Goal: Find specific page/section: Find specific page/section

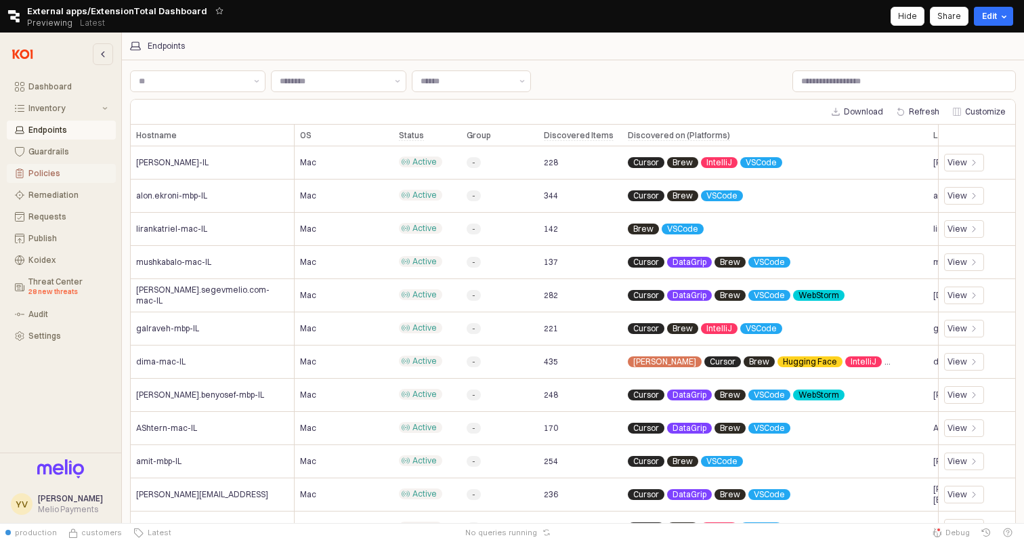
click at [63, 175] on div "Policies" at bounding box center [67, 173] width 79 height 9
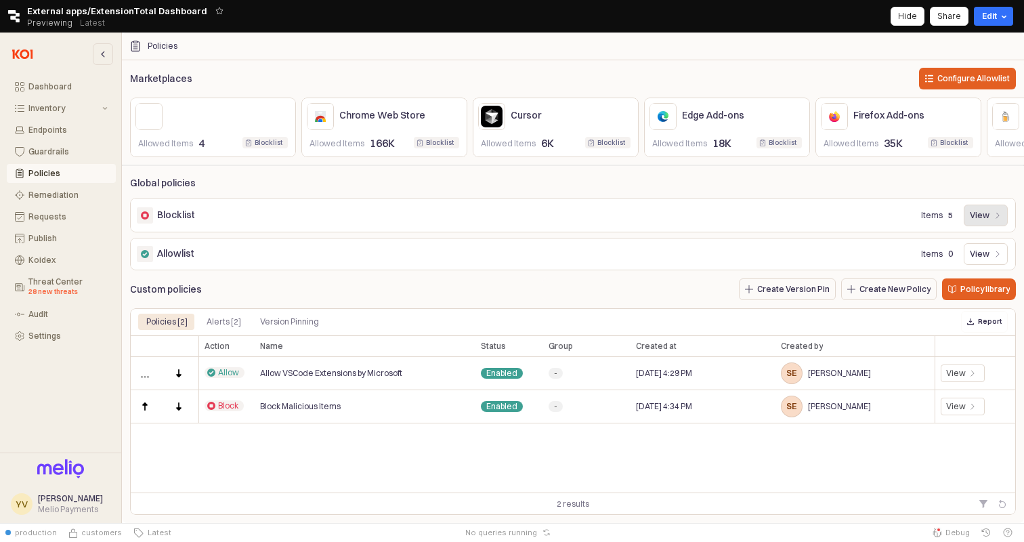
click at [983, 218] on p "View" at bounding box center [980, 215] width 20 height 11
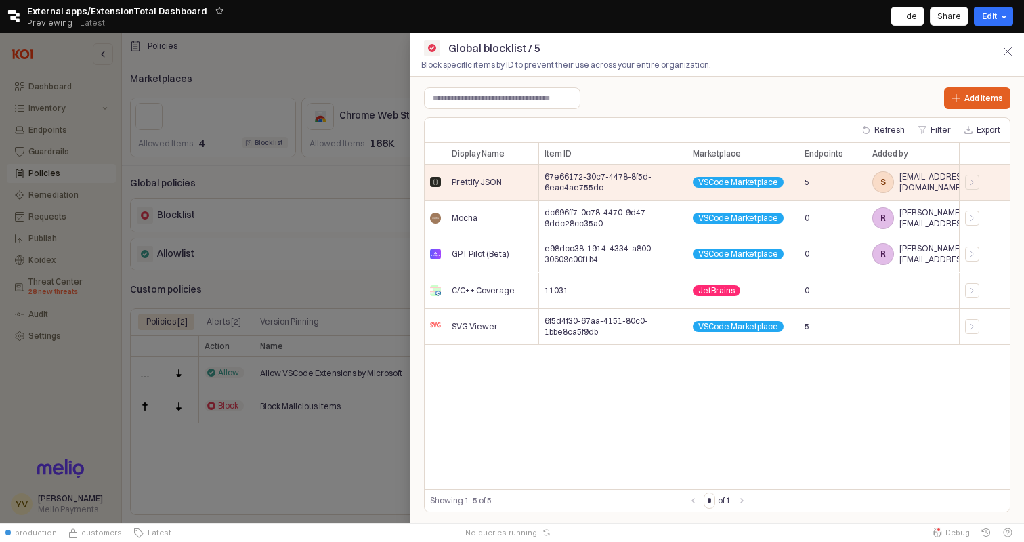
click at [71, 139] on div at bounding box center [512, 278] width 1024 height 490
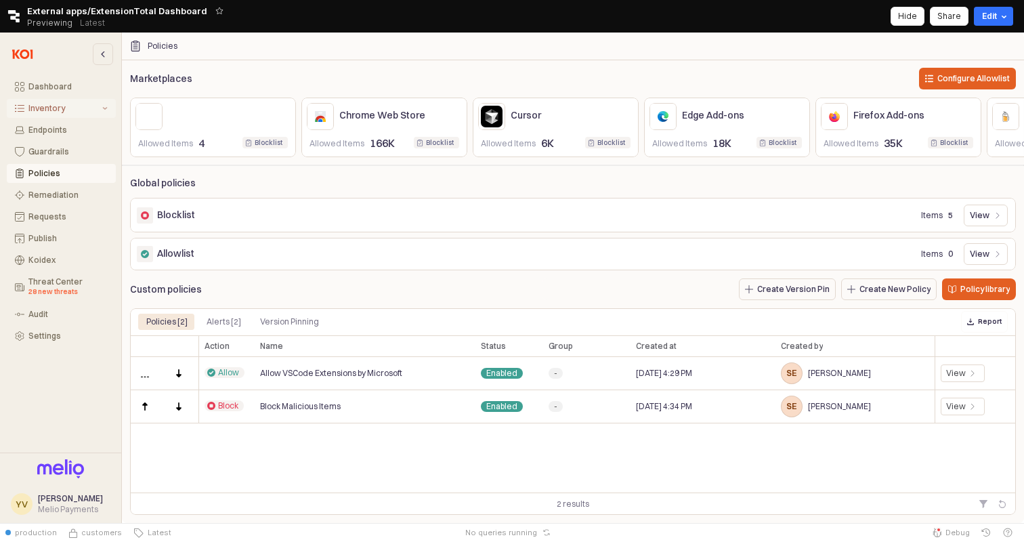
click at [74, 111] on div "Inventory" at bounding box center [63, 108] width 71 height 9
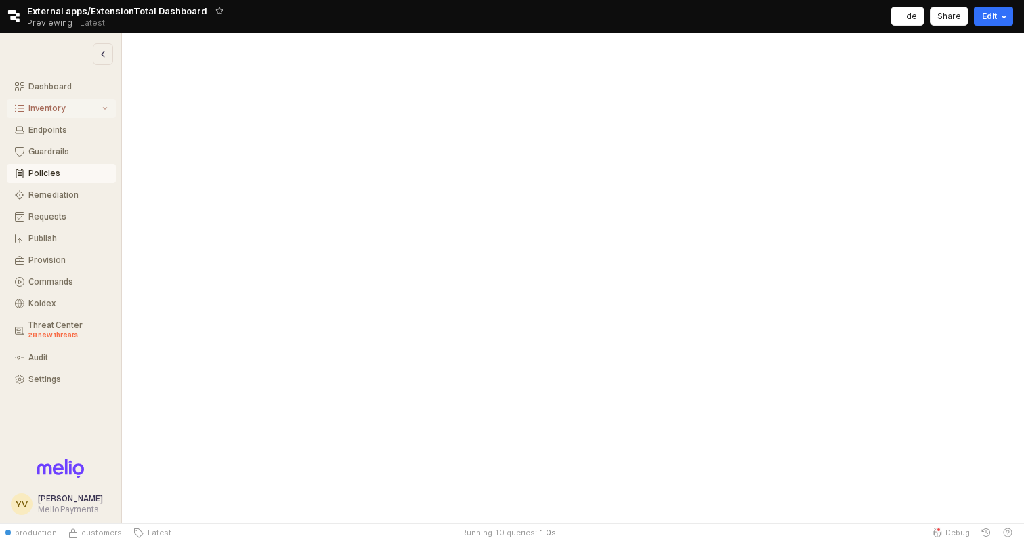
click at [69, 110] on div "Inventory" at bounding box center [63, 108] width 71 height 9
